Goal: Use online tool/utility: Utilize a website feature to perform a specific function

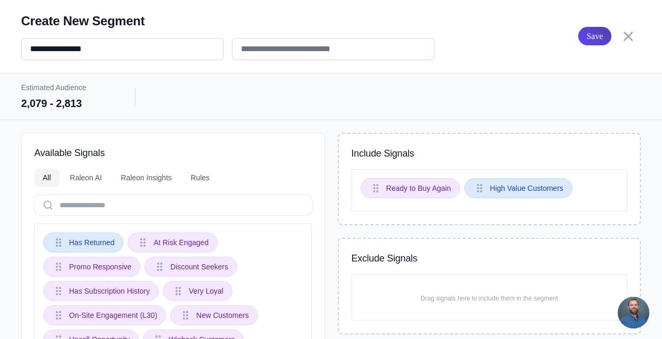
scroll to position [12, 0]
click at [627, 34] on icon at bounding box center [628, 36] width 9 height 9
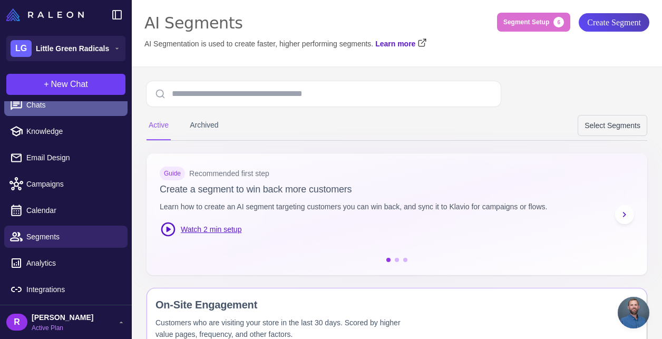
scroll to position [0, 0]
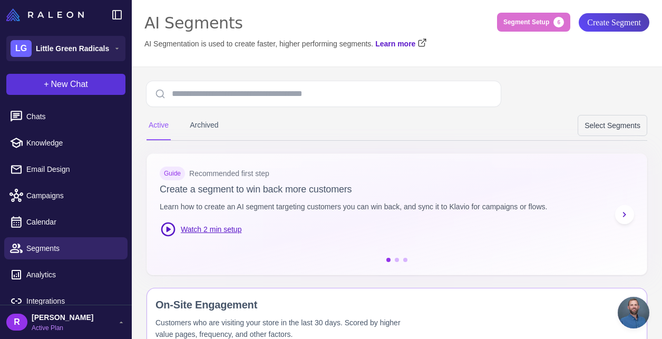
click at [90, 80] on button "+ New Chat" at bounding box center [65, 84] width 119 height 21
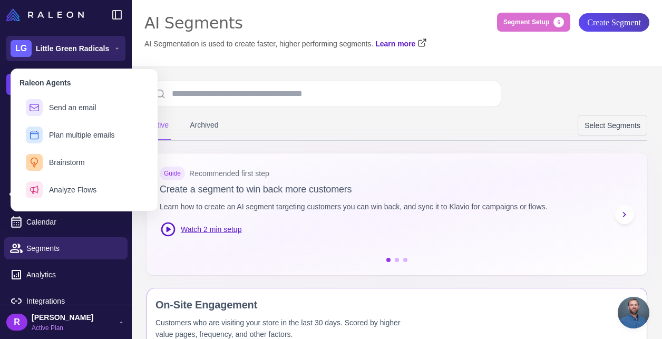
click at [105, 57] on button "LG Little Green Radicals" at bounding box center [65, 48] width 119 height 25
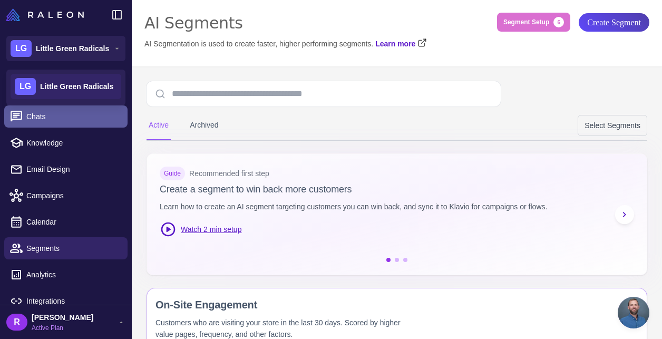
click at [42, 121] on span "Chats" at bounding box center [72, 117] width 93 height 12
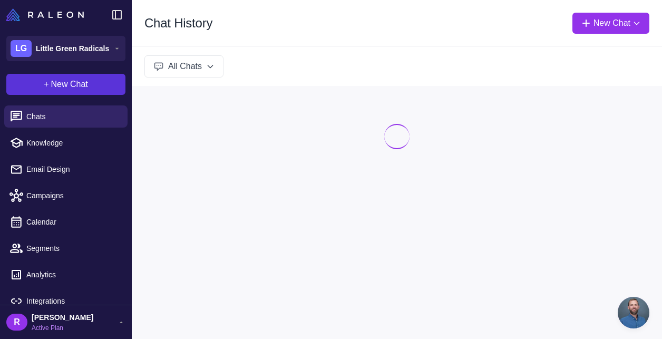
click at [113, 85] on button "+ New Chat" at bounding box center [65, 84] width 119 height 21
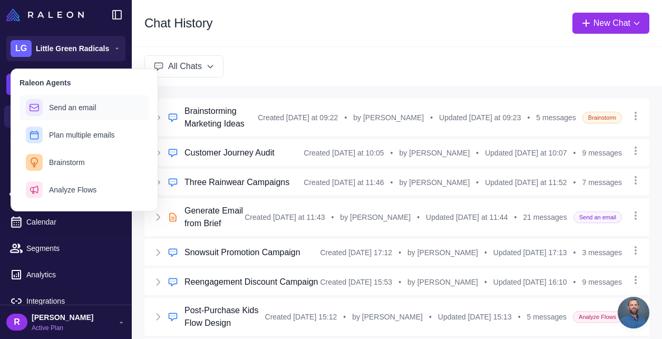
click at [104, 105] on button "Send an email" at bounding box center [85, 107] width 130 height 25
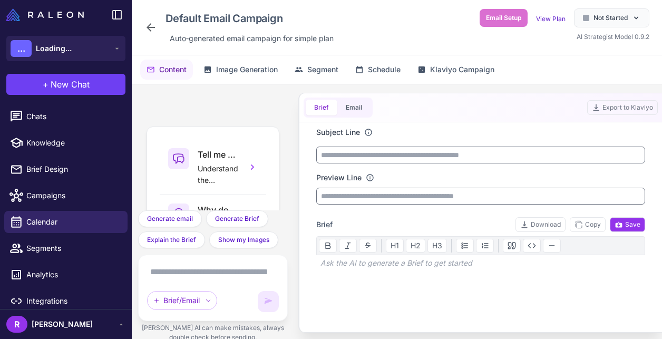
scroll to position [176, 0]
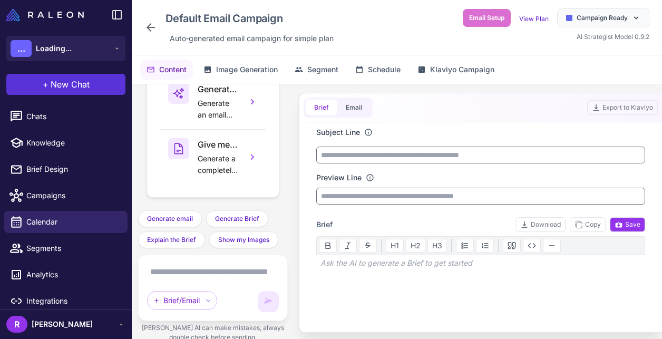
click at [73, 92] on button "+ New Chat" at bounding box center [65, 84] width 119 height 21
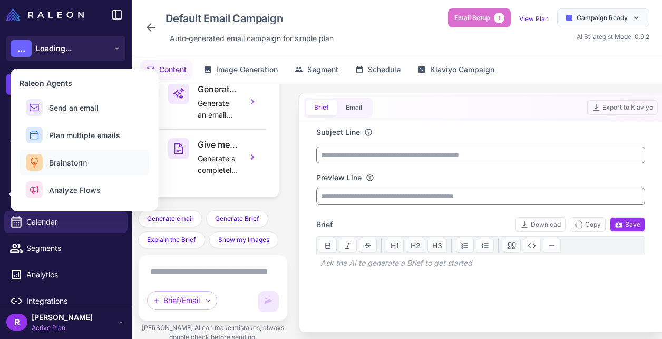
click at [89, 162] on button "Brainstorm" at bounding box center [85, 162] width 130 height 25
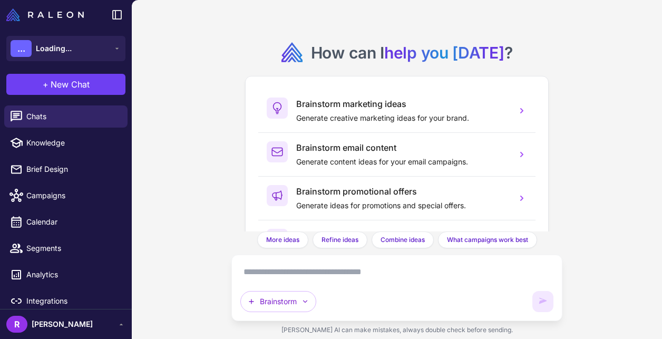
scroll to position [58, 0]
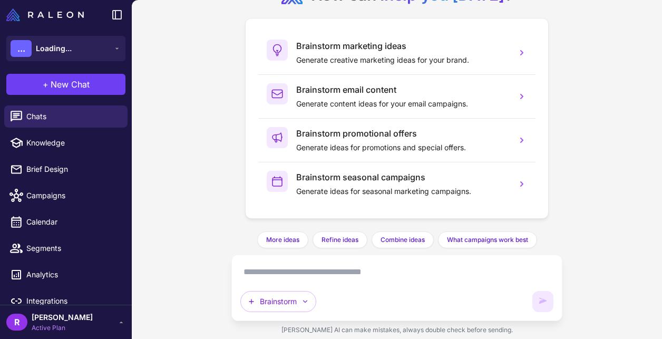
click at [347, 275] on textarea at bounding box center [396, 272] width 313 height 17
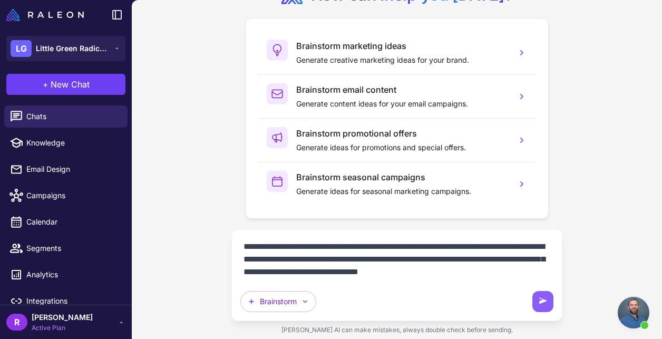
type textarea "**********"
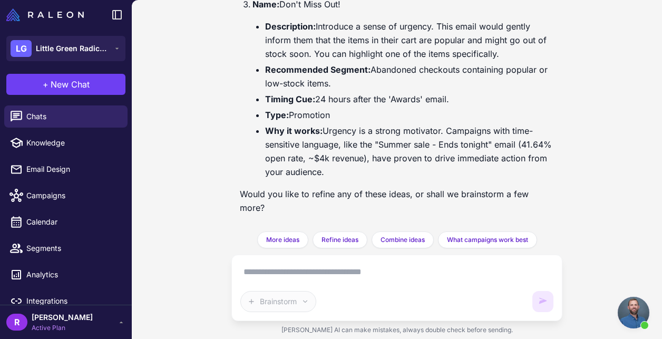
scroll to position [527, 0]
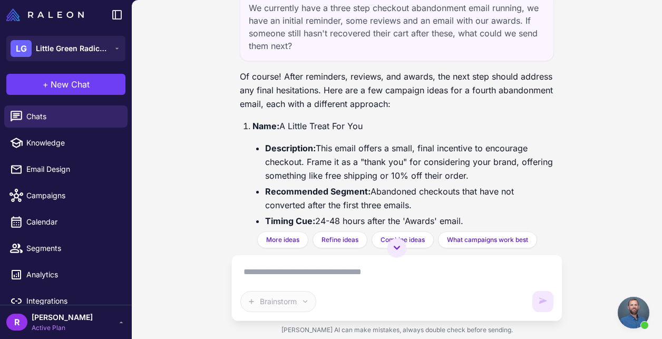
scroll to position [2, 0]
